Goal: Transaction & Acquisition: Purchase product/service

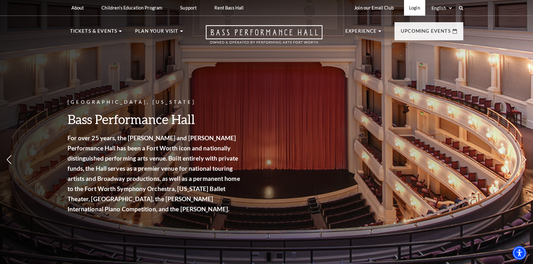
click at [418, 8] on link "Login" at bounding box center [414, 8] width 21 height 16
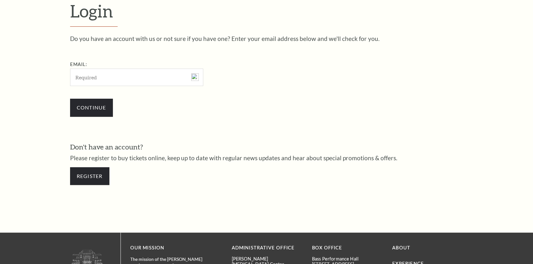
scroll to position [198, 0]
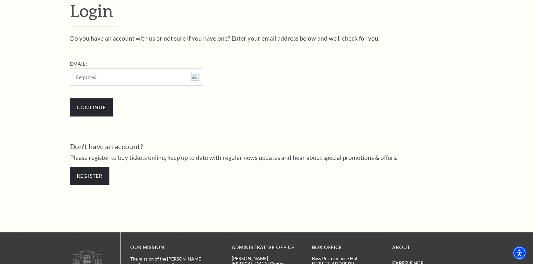
click at [166, 76] on input "Email:" at bounding box center [136, 76] width 133 height 17
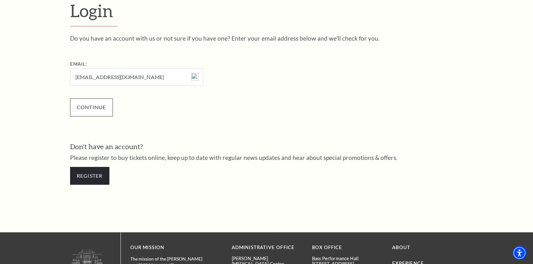
type input "[EMAIL_ADDRESS][DOMAIN_NAME]"
click at [101, 110] on input "Continue" at bounding box center [91, 107] width 43 height 18
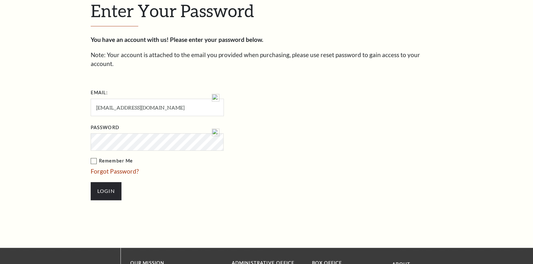
scroll to position [204, 0]
click at [238, 128] on li "Password" at bounding box center [189, 136] width 197 height 28
click at [93, 157] on label "Remember Me" at bounding box center [189, 161] width 197 height 8
click at [0, 0] on input "Remember Me" at bounding box center [0, 0] width 0 height 0
click at [103, 182] on input "Login" at bounding box center [106, 191] width 31 height 18
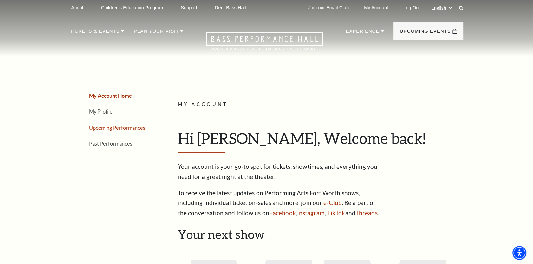
click at [117, 129] on link "Upcoming Performances" at bounding box center [117, 128] width 56 height 6
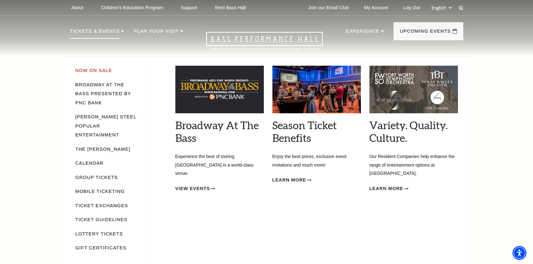
click at [102, 69] on link "Now On Sale" at bounding box center [93, 70] width 37 height 5
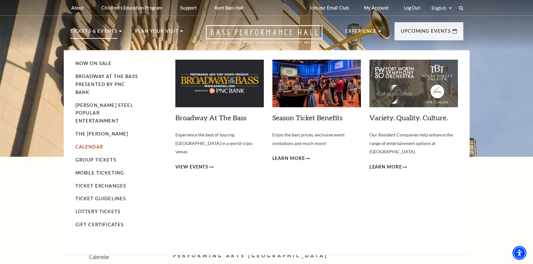
click at [92, 144] on link "Calendar" at bounding box center [89, 146] width 28 height 5
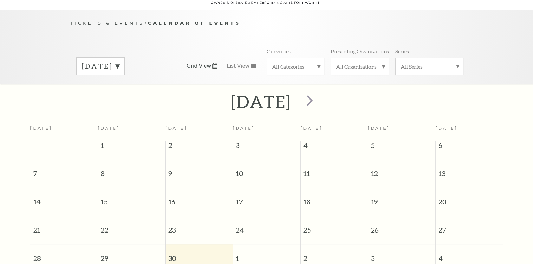
scroll to position [56, 0]
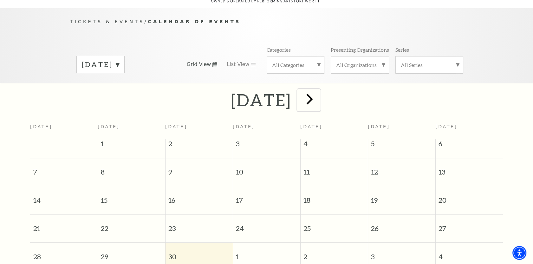
click at [319, 92] on span "next" at bounding box center [310, 99] width 18 height 18
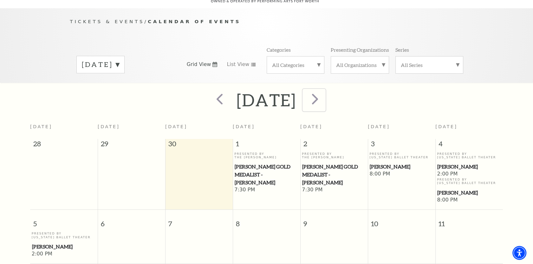
click at [324, 90] on span "next" at bounding box center [315, 99] width 18 height 18
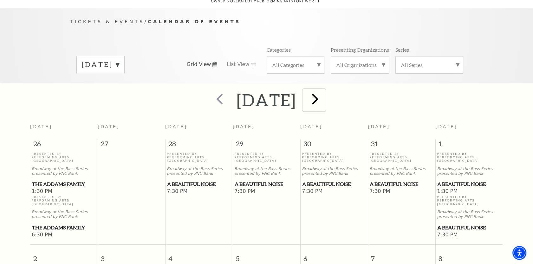
click at [324, 90] on span "next" at bounding box center [315, 99] width 18 height 18
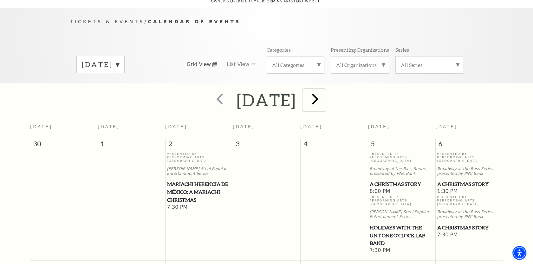
click at [324, 91] on span "next" at bounding box center [315, 99] width 18 height 18
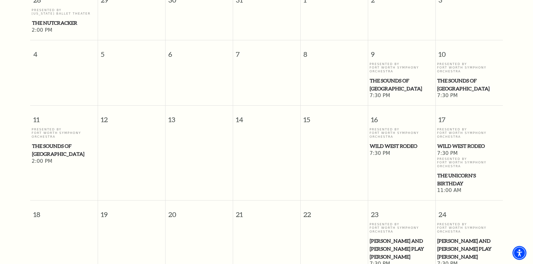
scroll to position [214, 0]
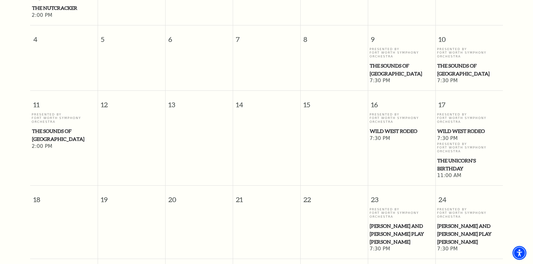
click at [446, 127] on span "Wild West Rodeo" at bounding box center [469, 131] width 64 height 8
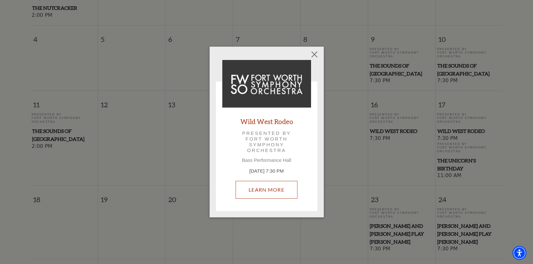
click at [269, 190] on link "Learn More" at bounding box center [267, 190] width 62 height 18
